Goal: Transaction & Acquisition: Purchase product/service

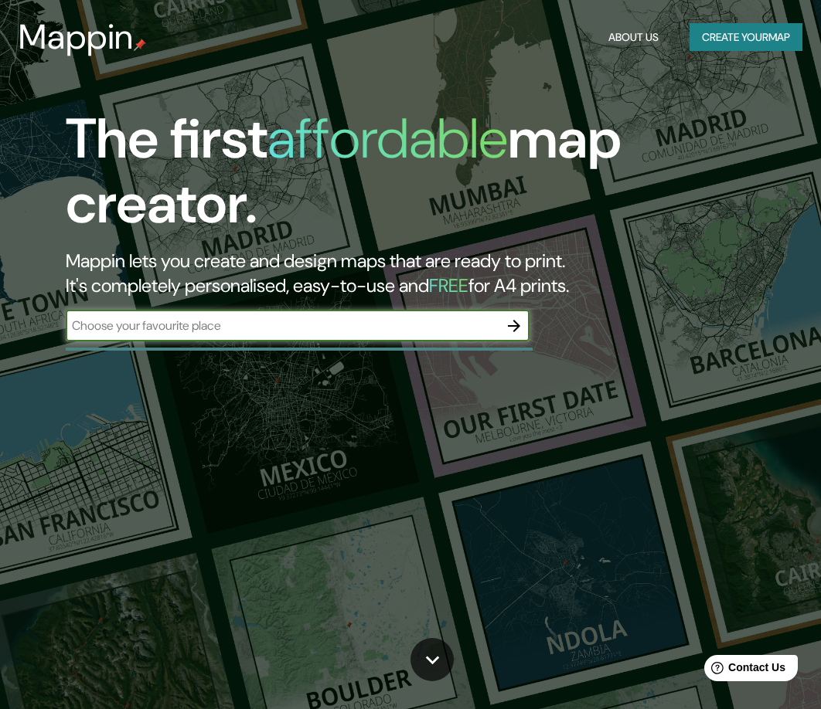
click at [331, 318] on input "text" at bounding box center [282, 326] width 433 height 18
type input "[GEOGRAPHIC_DATA][PERSON_NAME]"
click at [536, 312] on div "The first affordable map creator. Mappin lets you create and design maps that a…" at bounding box center [394, 232] width 739 height 250
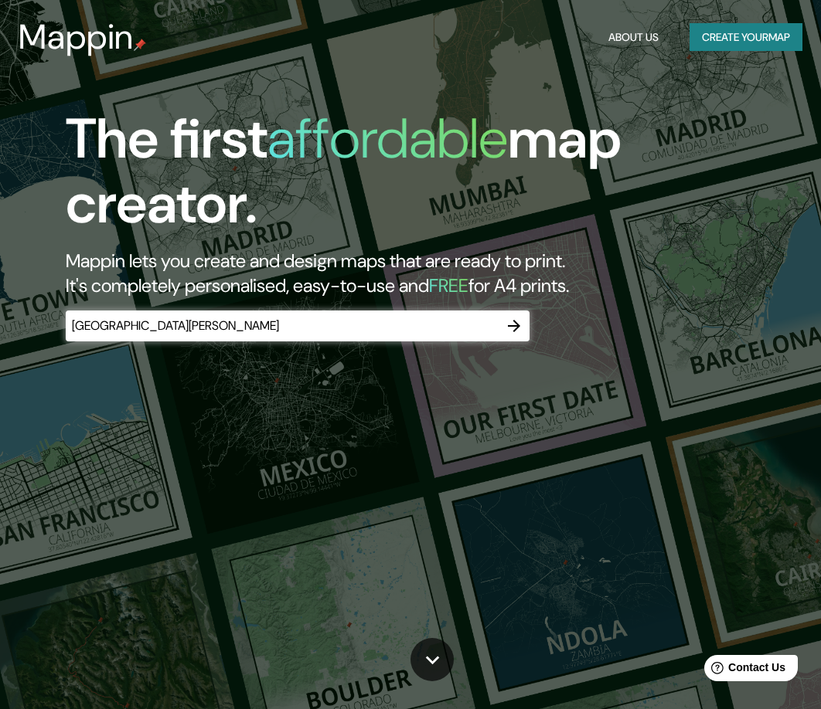
click at [513, 325] on icon "button" at bounding box center [514, 326] width 12 height 12
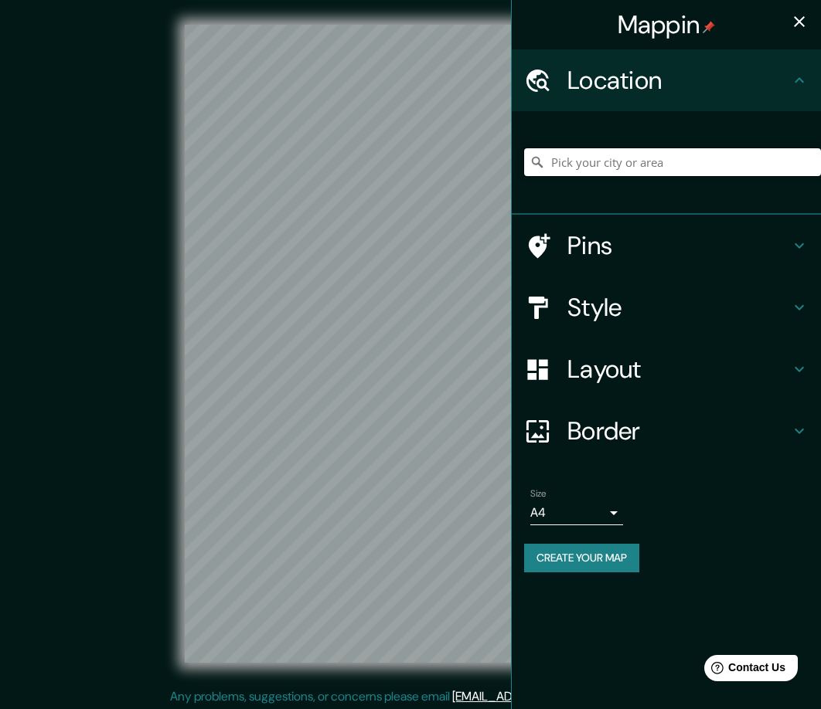
click at [604, 158] on input "Pick your city or area" at bounding box center [672, 162] width 297 height 28
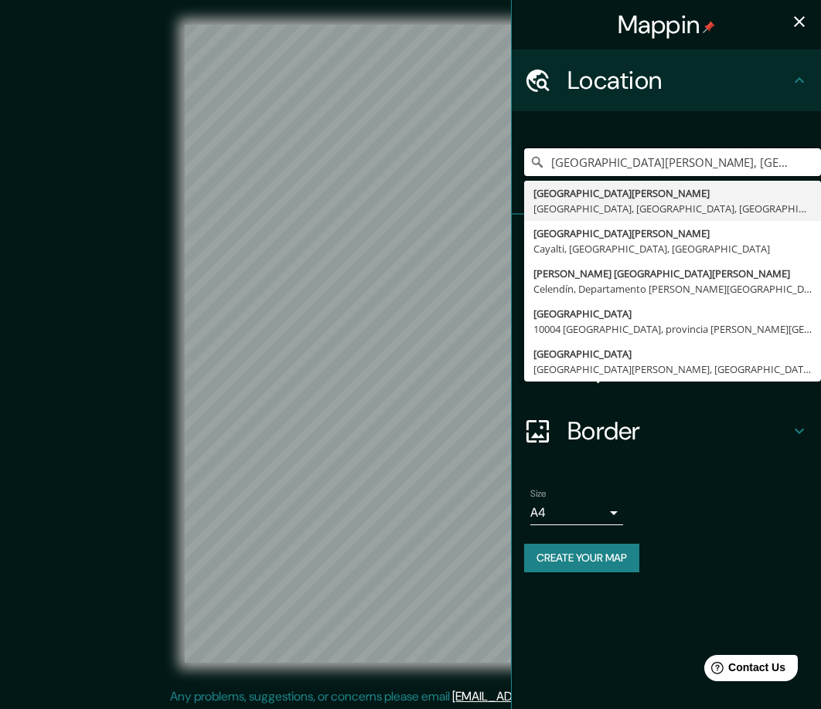
type input "[GEOGRAPHIC_DATA][PERSON_NAME], [GEOGRAPHIC_DATA], [GEOGRAPHIC_DATA], [GEOGRAPH…"
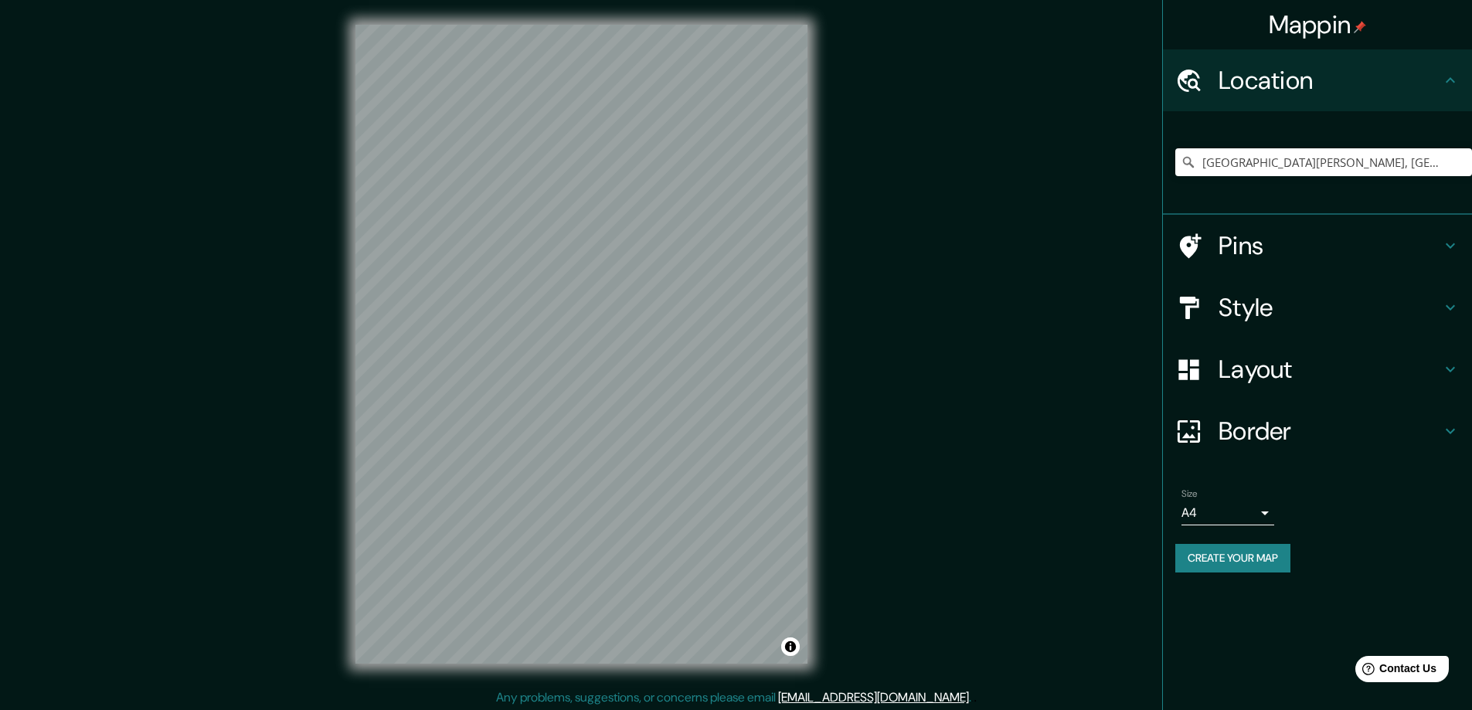
click at [820, 413] on div "Border" at bounding box center [1317, 431] width 309 height 62
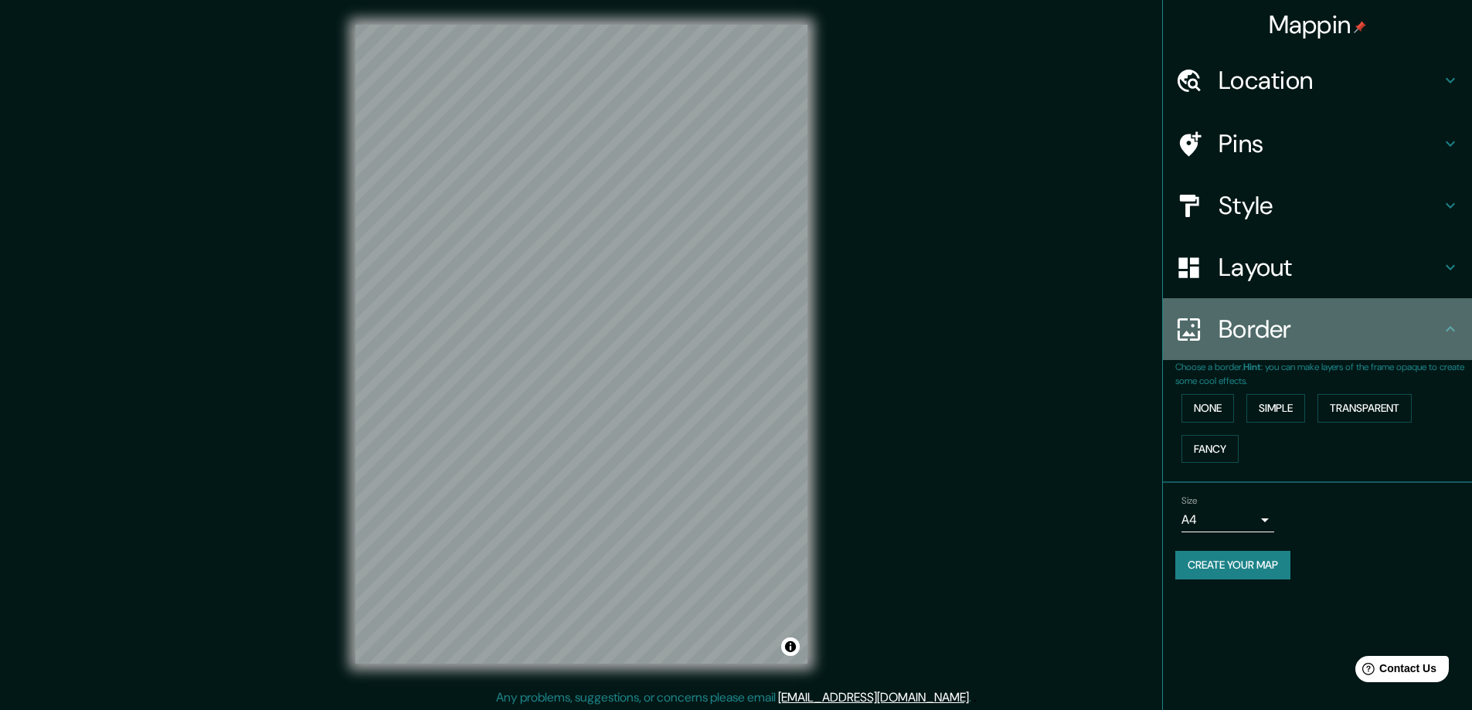
click at [820, 329] on h4 "Border" at bounding box center [1329, 329] width 223 height 31
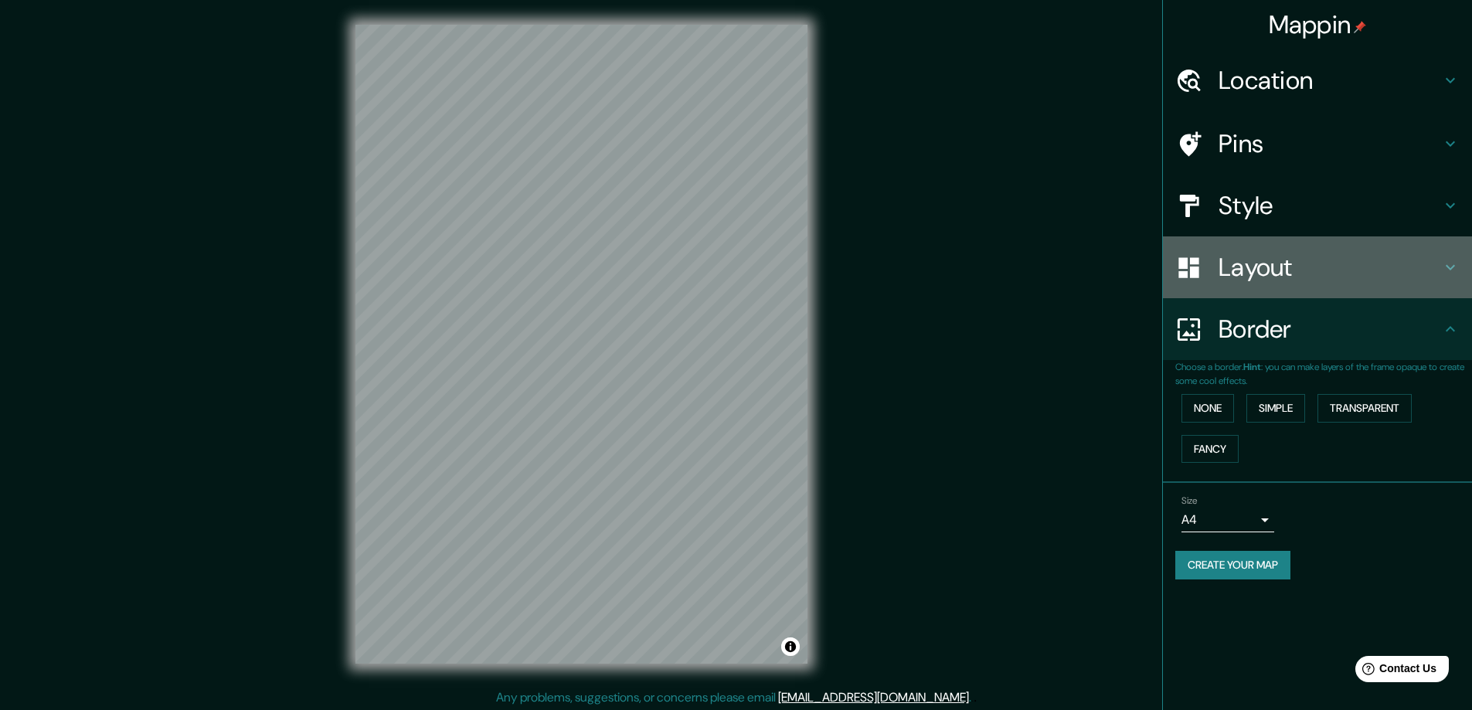
click at [820, 260] on h4 "Layout" at bounding box center [1329, 267] width 223 height 31
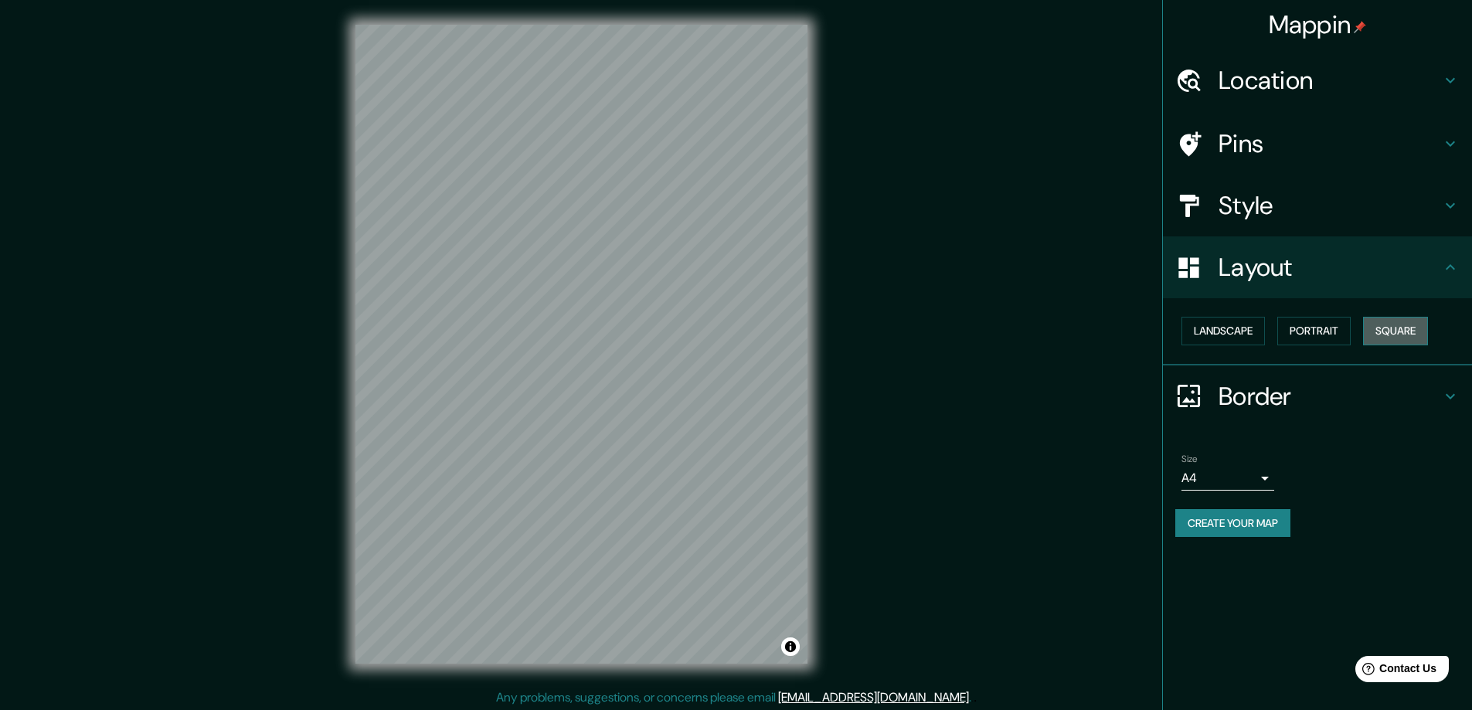
click at [820, 331] on button "Square" at bounding box center [1395, 331] width 65 height 29
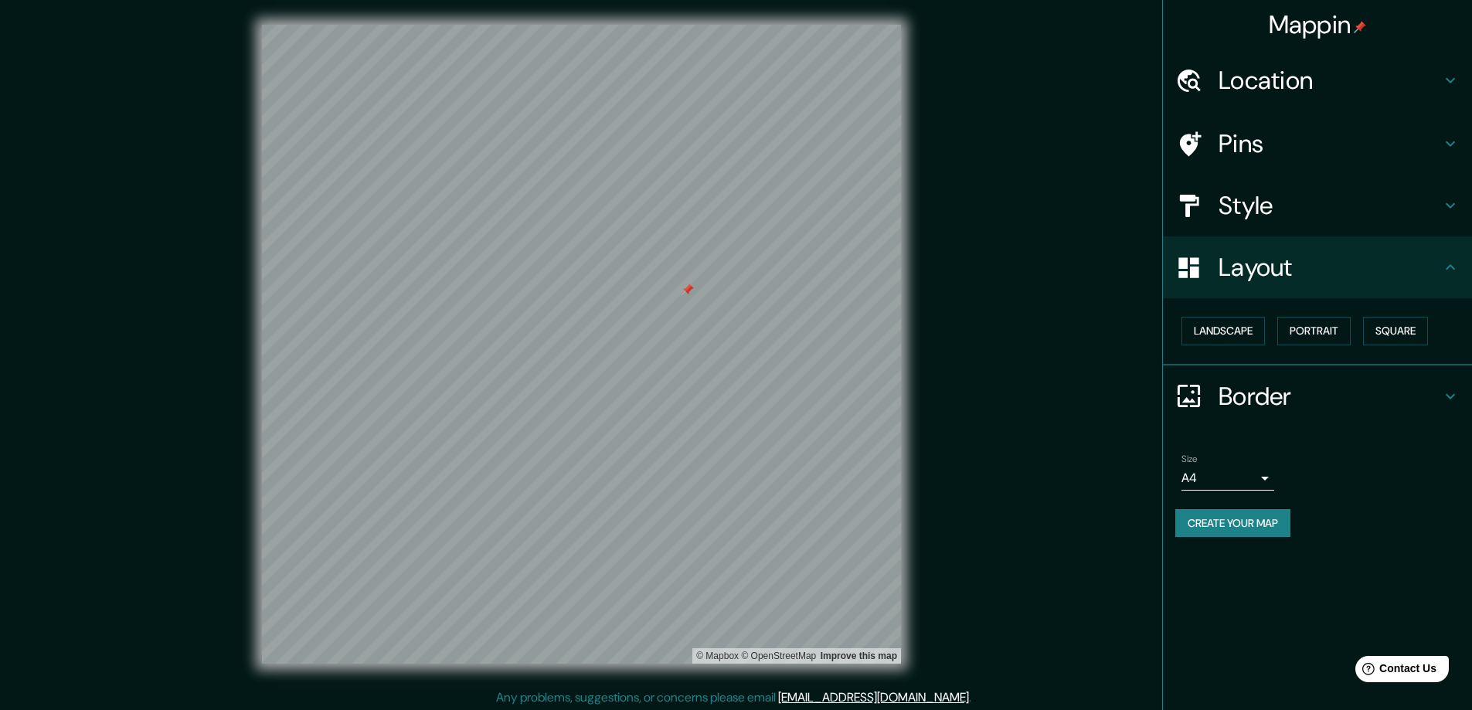
click at [820, 207] on h4 "Style" at bounding box center [1329, 205] width 223 height 31
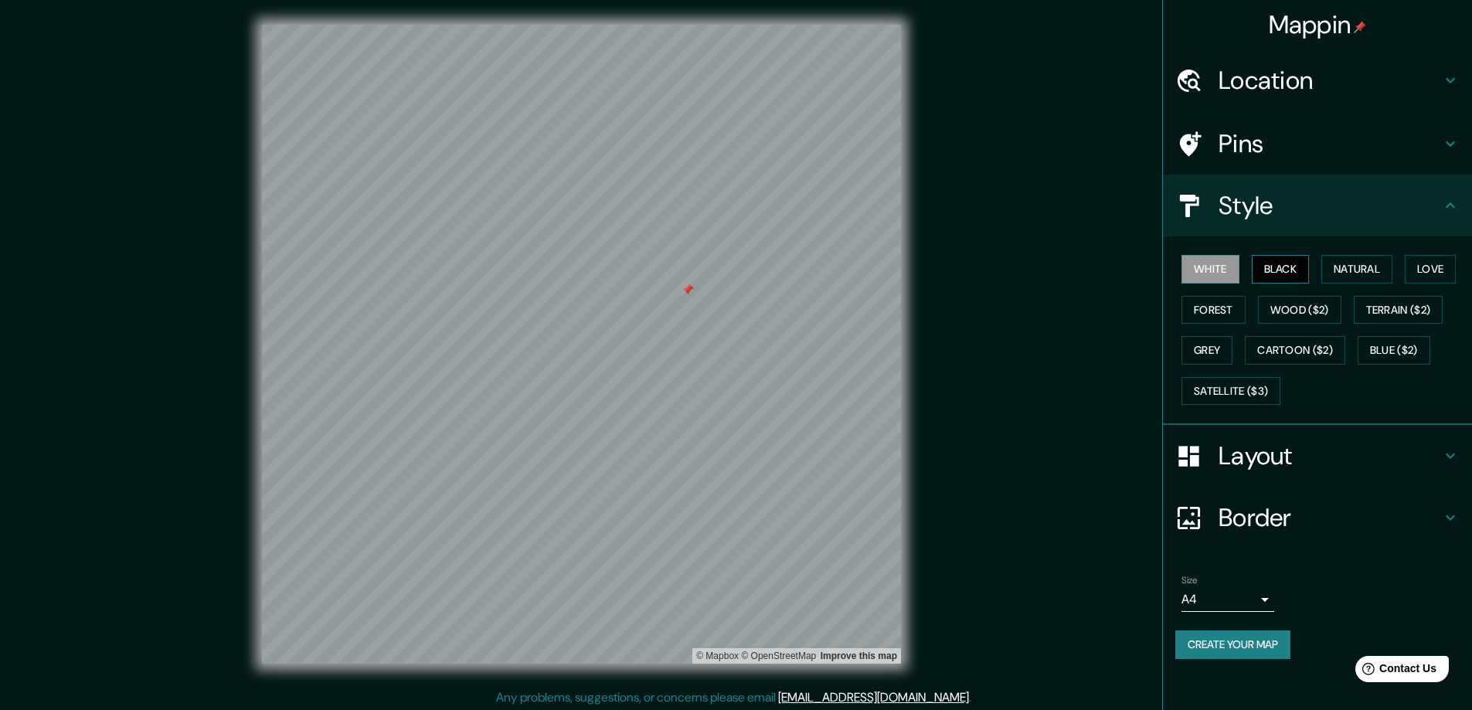
click at [820, 268] on button "Black" at bounding box center [1281, 269] width 58 height 29
click at [820, 267] on div "© Mapbox © OpenStreetMap Improve this map" at bounding box center [581, 344] width 1325 height 639
drag, startPoint x: 687, startPoint y: 291, endPoint x: 693, endPoint y: 297, distance: 8.7
click at [693, 297] on div at bounding box center [694, 296] width 12 height 12
drag, startPoint x: 236, startPoint y: 40, endPoint x: 990, endPoint y: 190, distance: 769.6
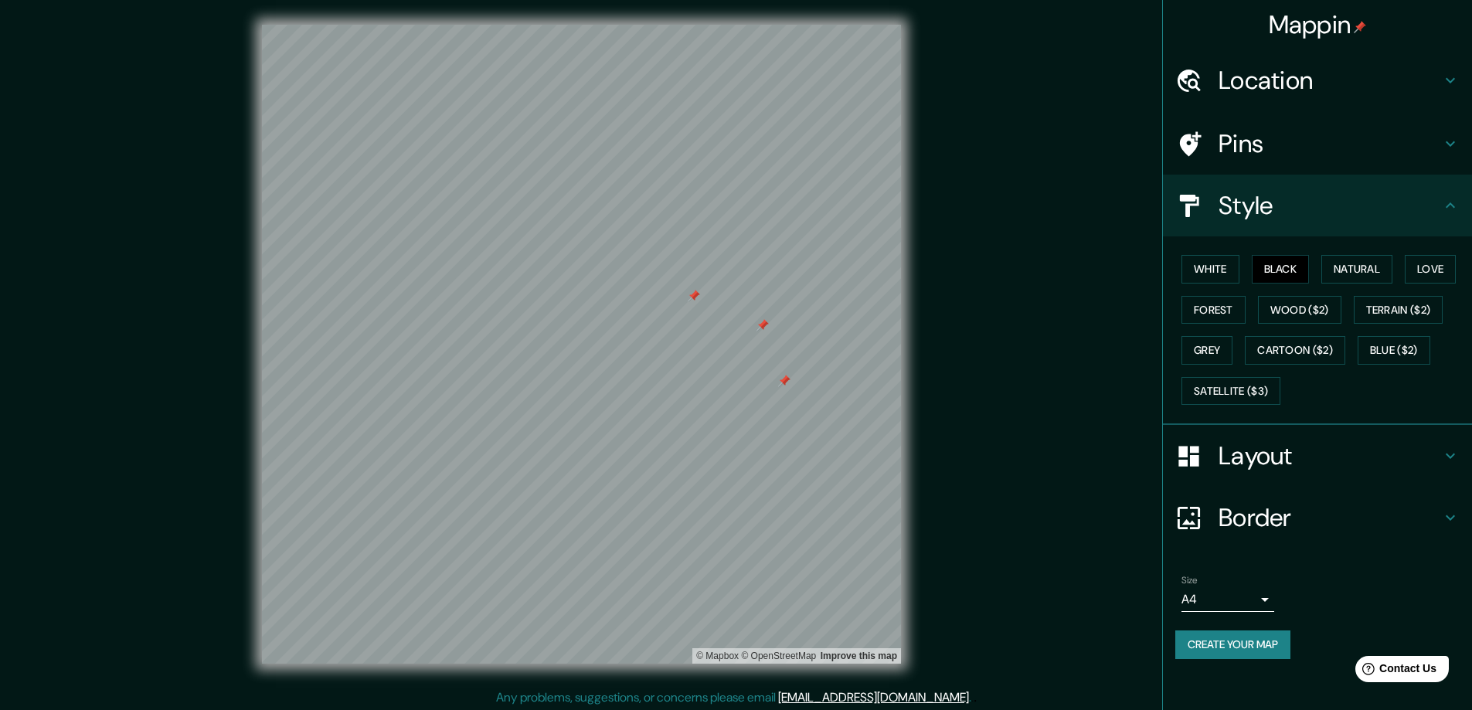
click at [820, 190] on div "© Mapbox © OpenStreetMap Improve this map" at bounding box center [581, 344] width 1325 height 639
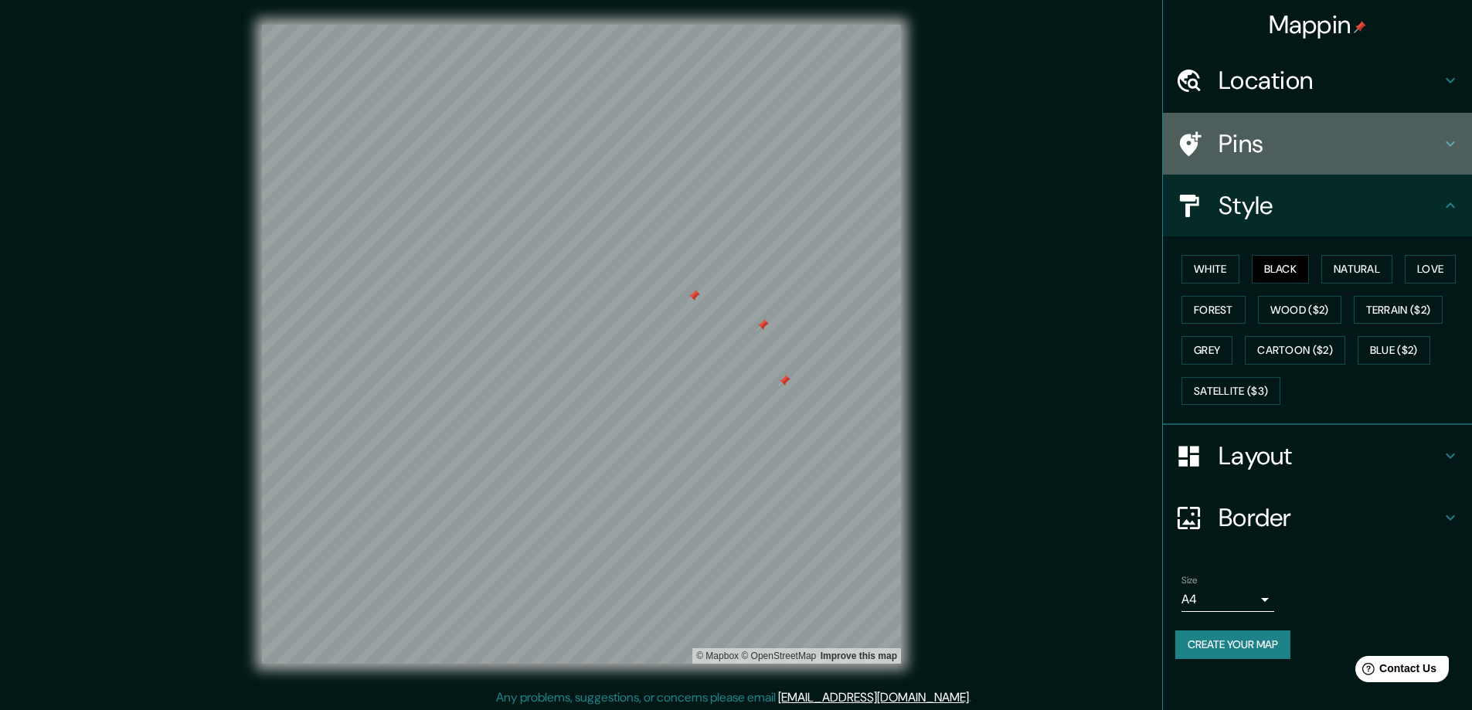
click at [820, 138] on h4 "Pins" at bounding box center [1329, 143] width 223 height 31
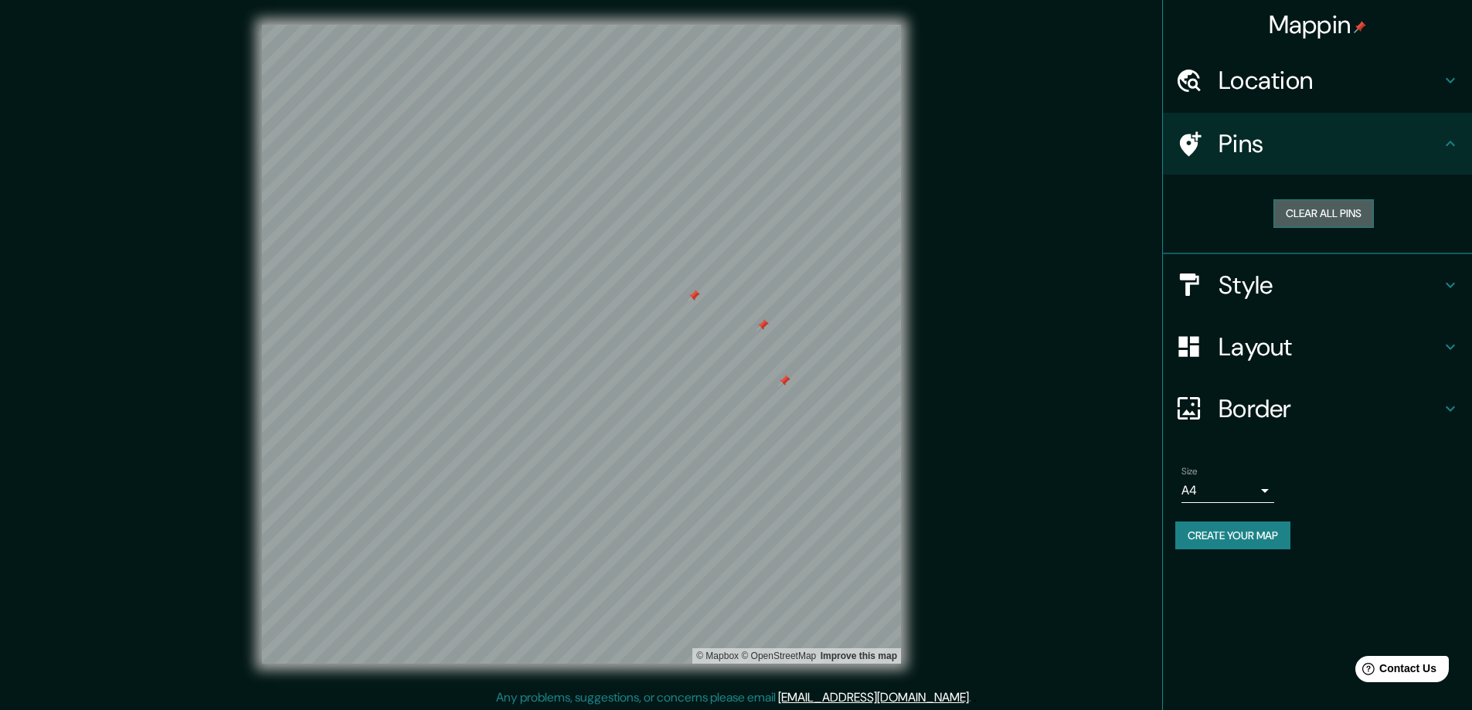
click at [820, 211] on button "Clear all pins" at bounding box center [1323, 213] width 100 height 29
click at [820, 115] on div "Pins" at bounding box center [1317, 144] width 309 height 62
click at [820, 139] on h4 "Pins" at bounding box center [1329, 143] width 223 height 31
drag, startPoint x: 1045, startPoint y: 262, endPoint x: 1055, endPoint y: 250, distance: 14.8
click at [820, 250] on div "© Mapbox © OpenStreetMap Improve this map" at bounding box center [581, 344] width 1325 height 639
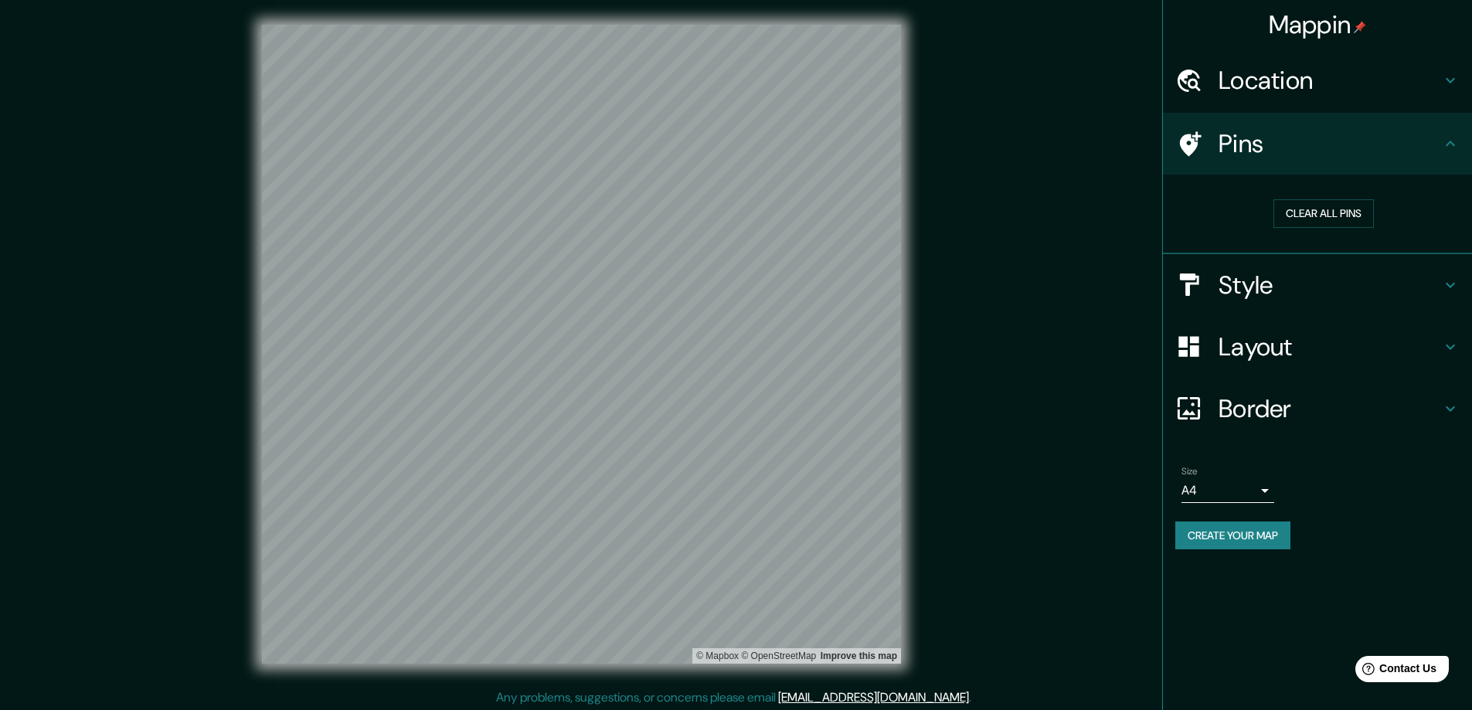
click at [820, 315] on div "© Mapbox © OpenStreetMap Improve this map" at bounding box center [581, 344] width 1325 height 639
